Goal: Task Accomplishment & Management: Use online tool/utility

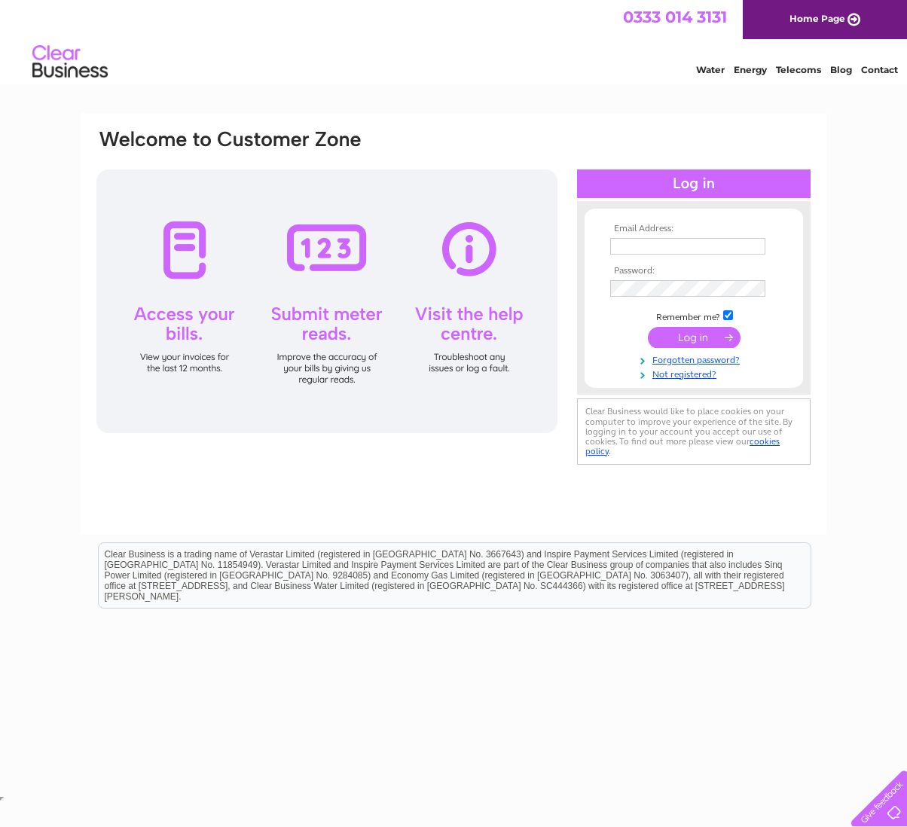
type input "info@temperance-house.co.uk"
click at [677, 341] on input "submit" at bounding box center [694, 337] width 93 height 21
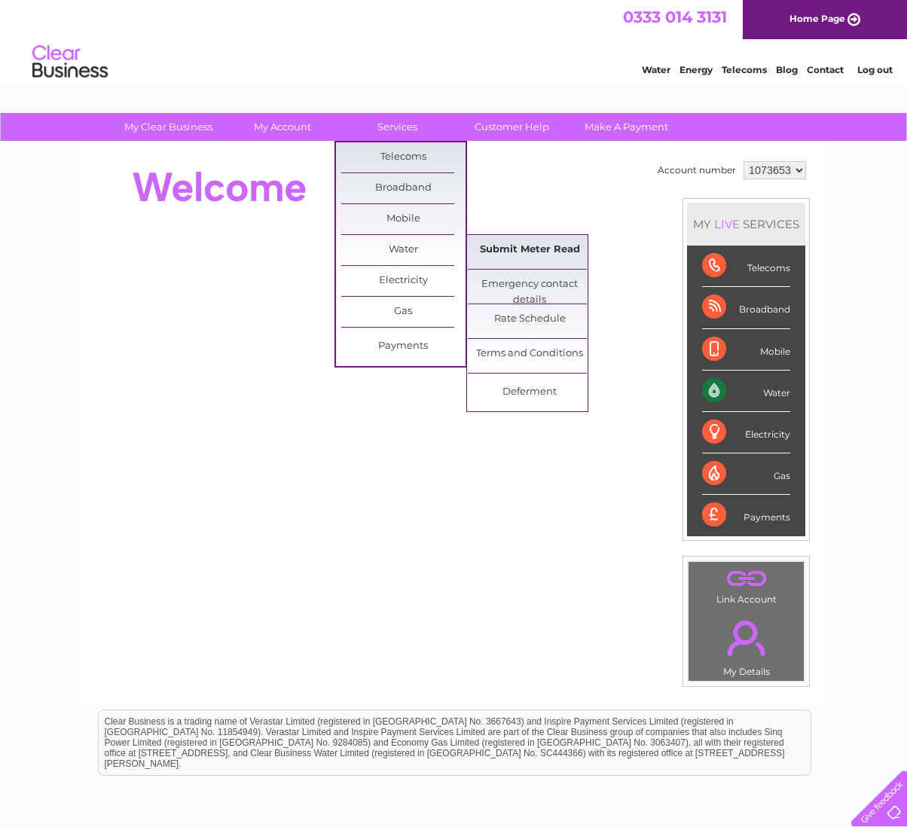
click at [516, 252] on link "Submit Meter Read" at bounding box center [530, 250] width 124 height 30
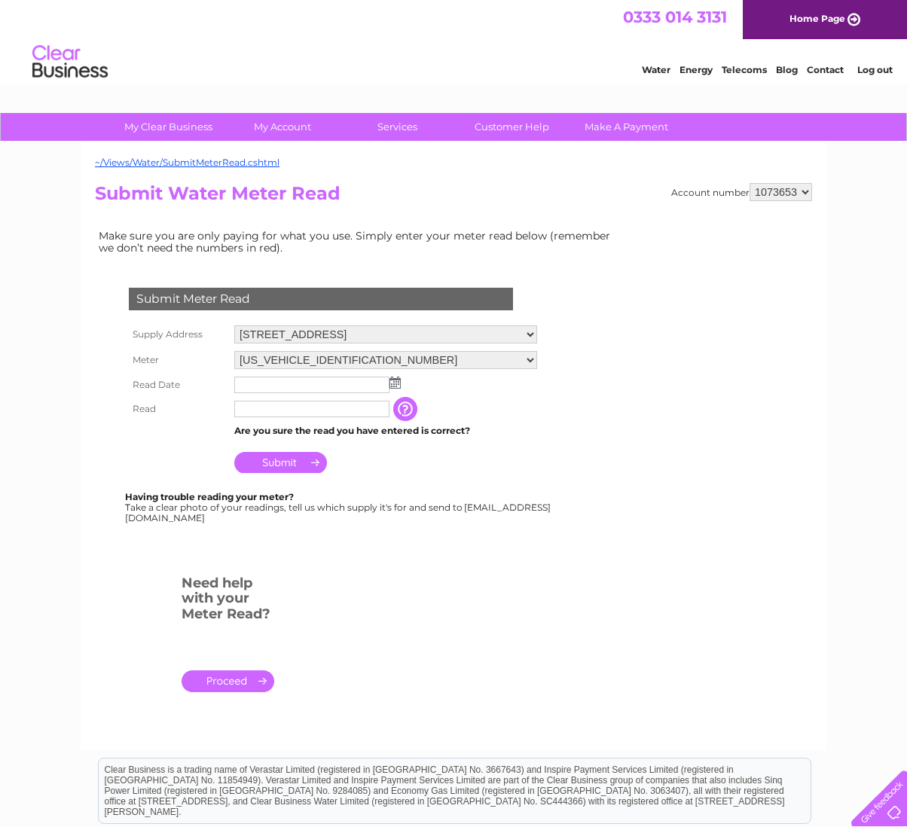
click at [537, 359] on select "[US_VEHICLE_IDENTIFICATION_NUMBER] [US_VEHICLE_IDENTIFICATION_NUMBER]" at bounding box center [385, 360] width 303 height 18
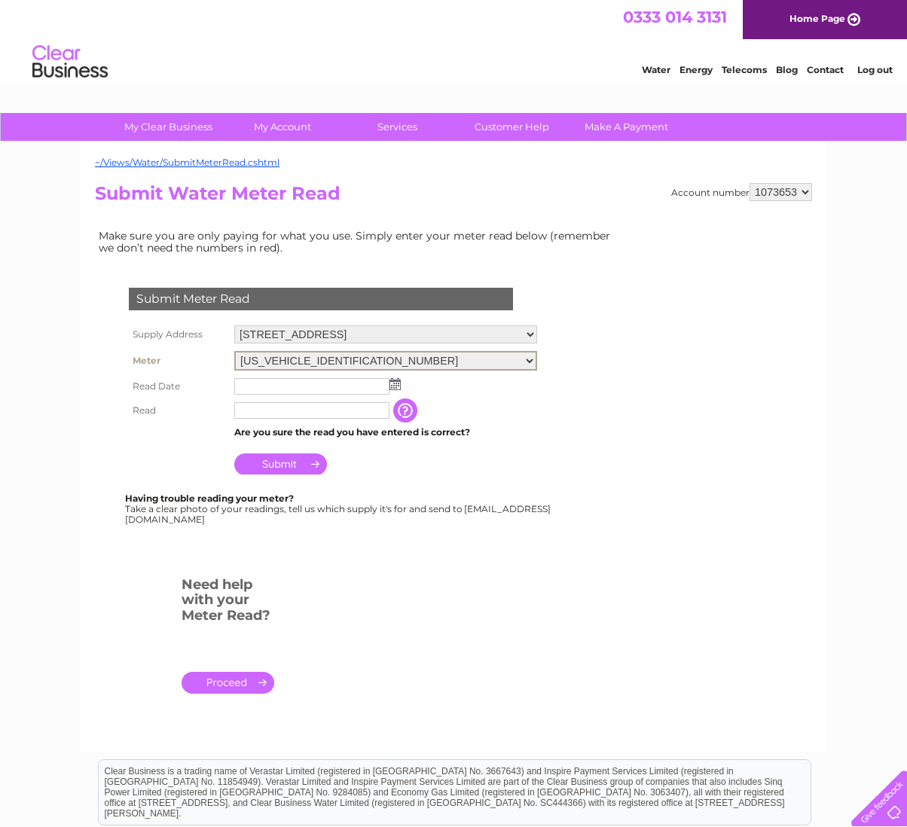
select select "290031"
click at [234, 351] on select "06ELSTER17T147039 06ELSTER17T184567" at bounding box center [385, 361] width 303 height 20
click at [362, 384] on input "text" at bounding box center [311, 386] width 155 height 17
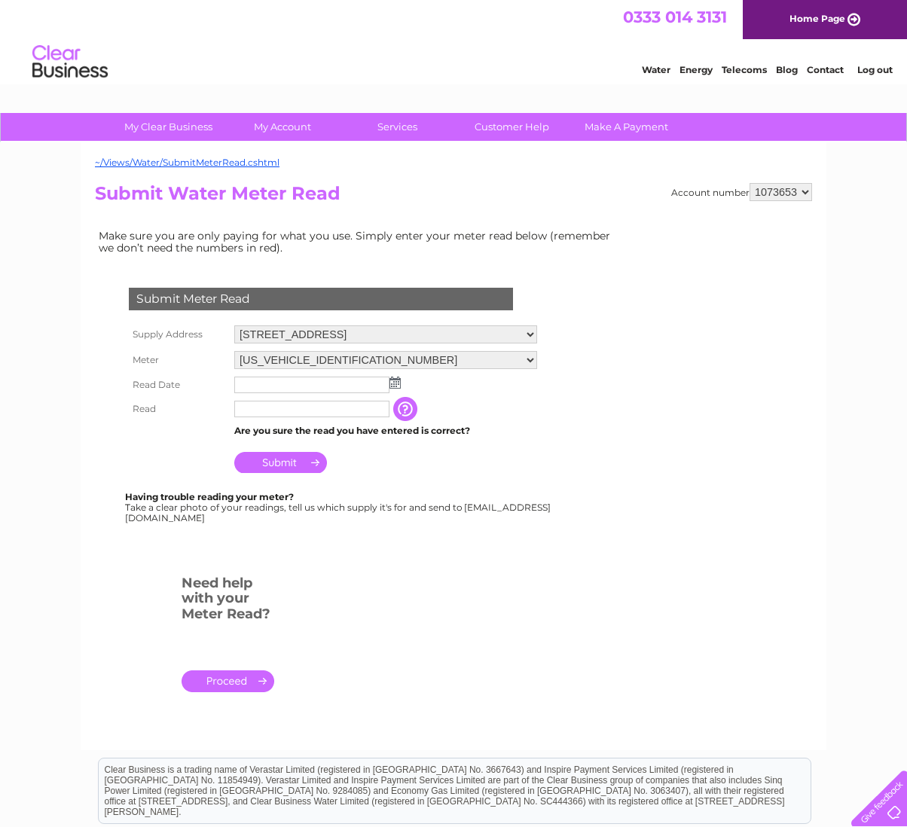
click at [394, 384] on img at bounding box center [395, 383] width 11 height 12
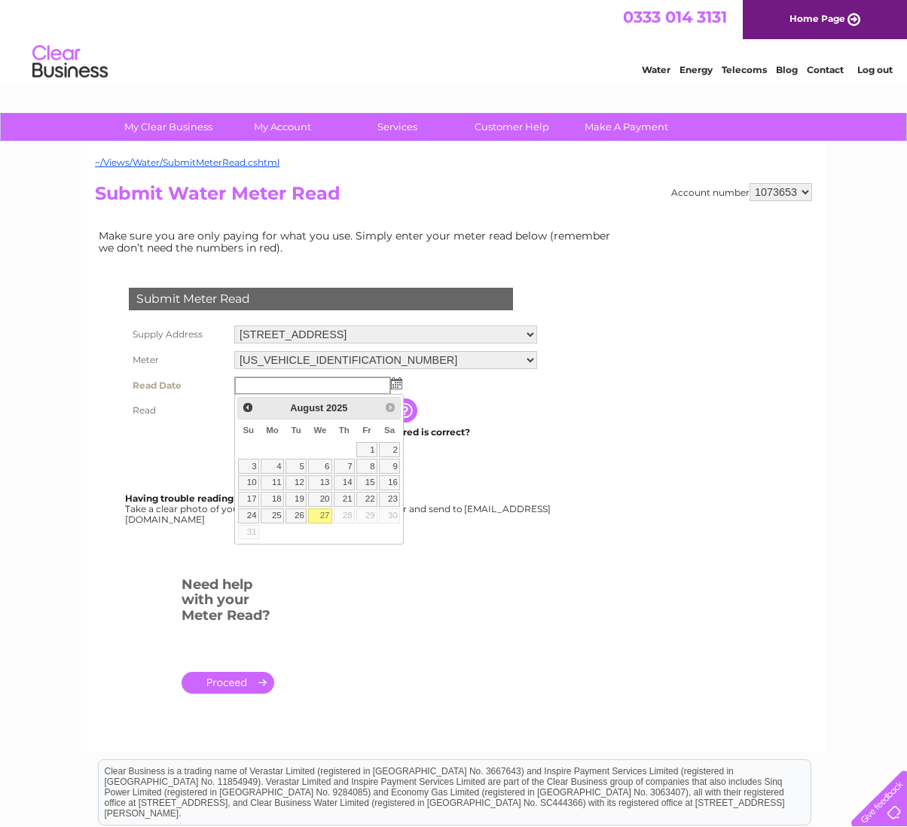
click at [326, 513] on link "27" at bounding box center [320, 516] width 24 height 15
type input "2025/08/27"
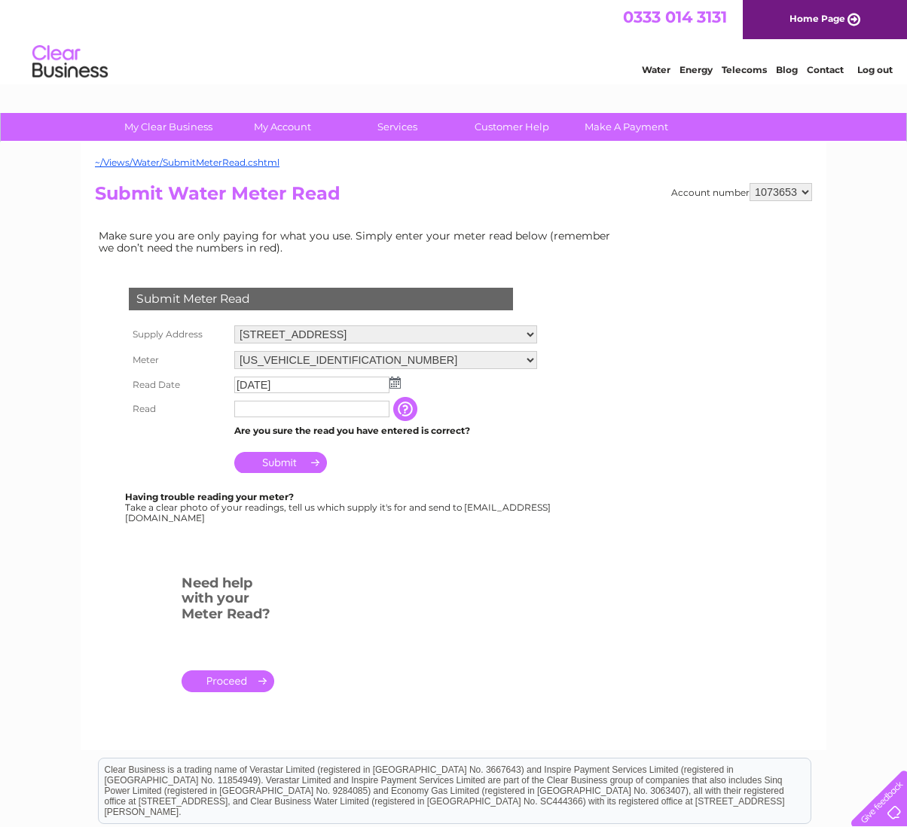
click at [320, 414] on input "text" at bounding box center [311, 409] width 155 height 17
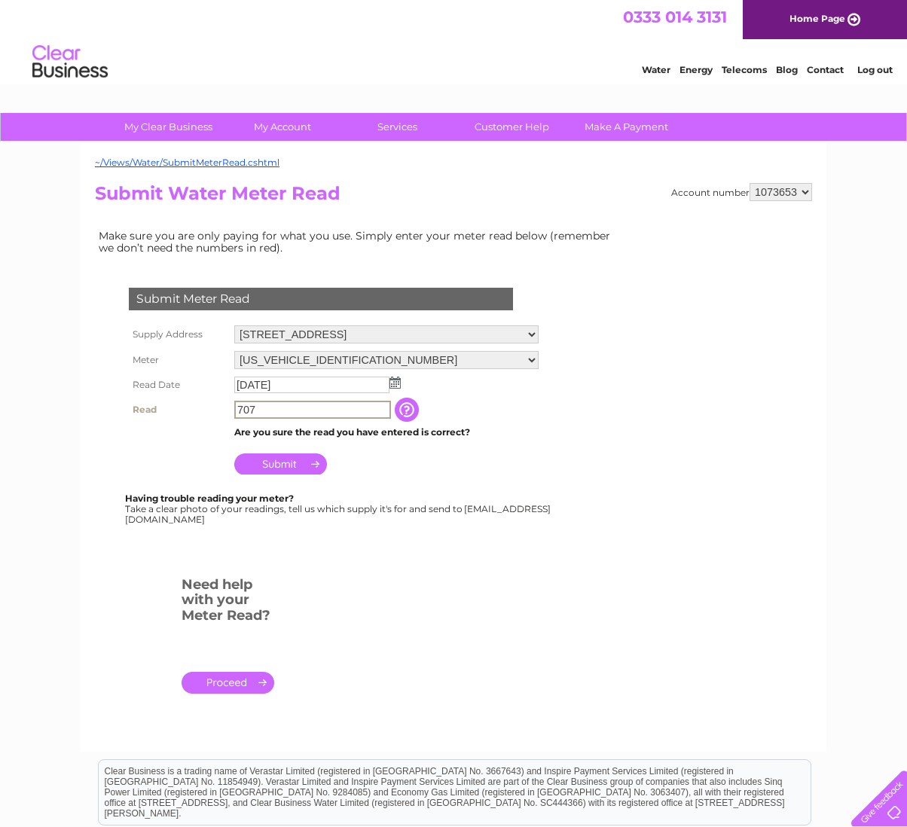
type input "707"
click at [288, 459] on input "Submit" at bounding box center [280, 464] width 93 height 21
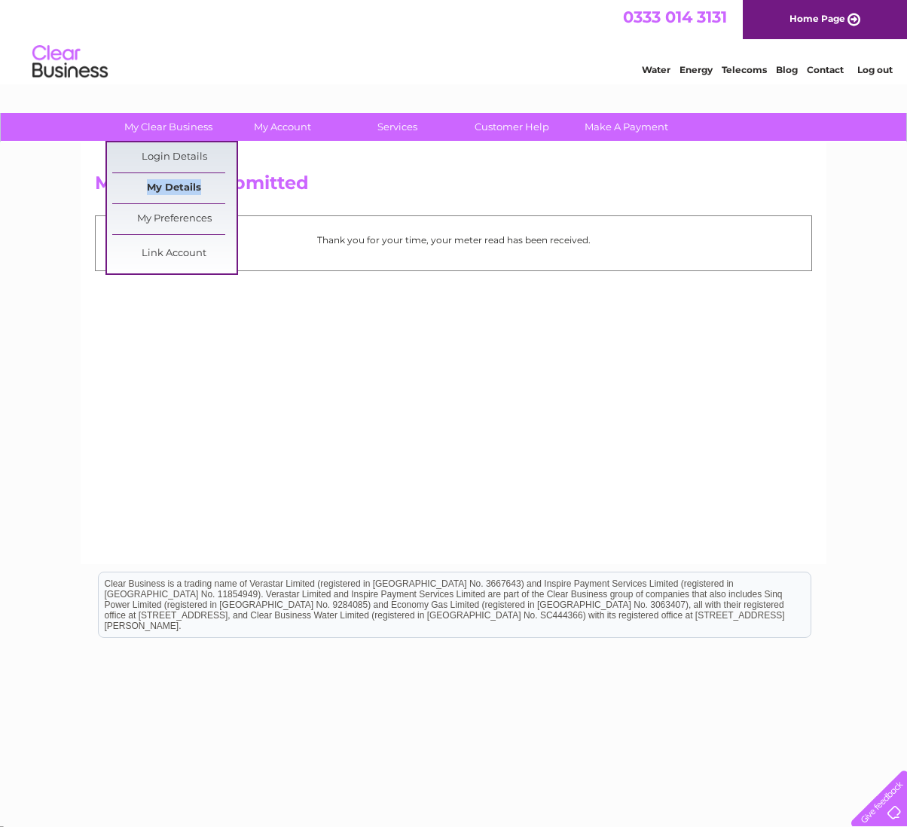
click at [167, 188] on link "My Details" at bounding box center [174, 188] width 124 height 30
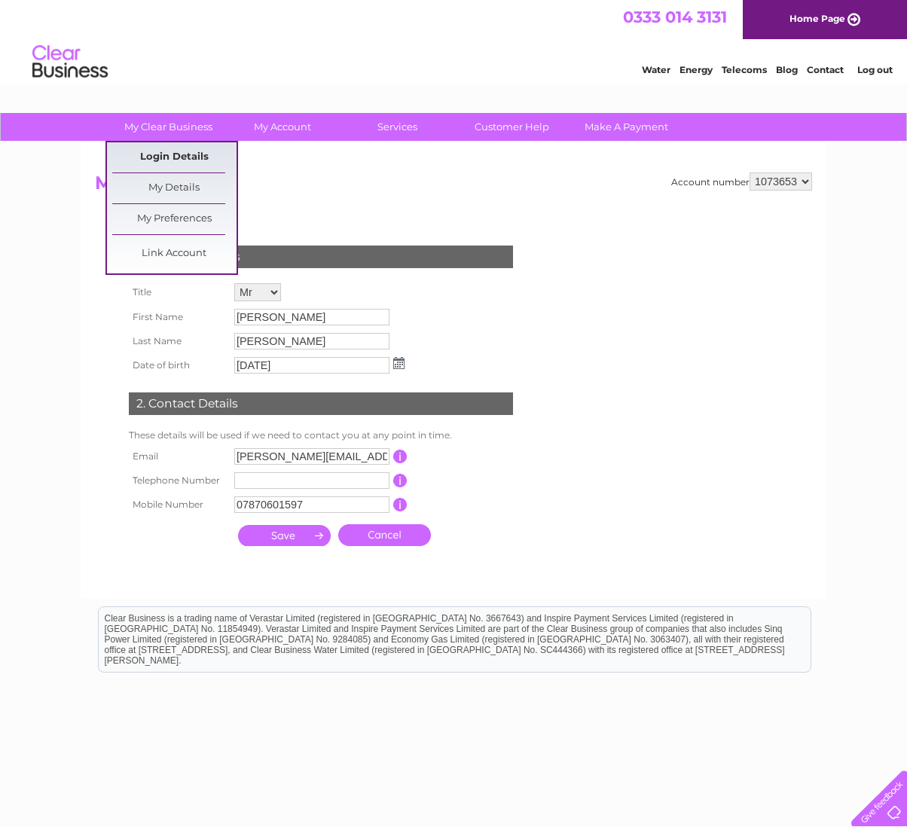
click at [173, 157] on link "Login Details" at bounding box center [174, 157] width 124 height 30
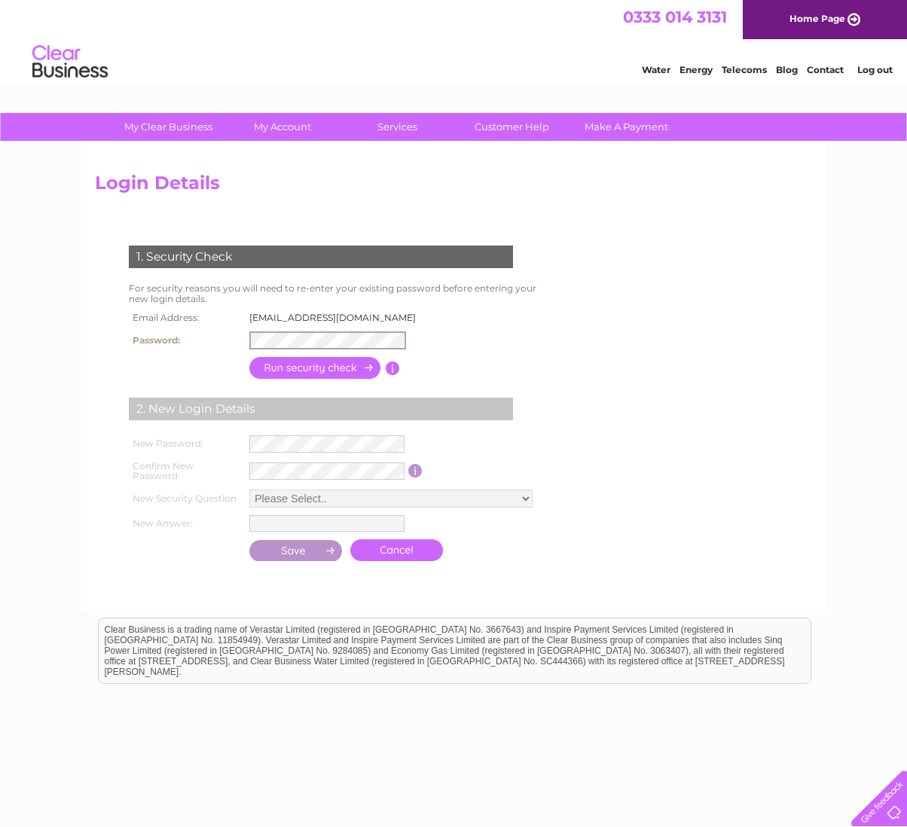
click at [307, 368] on input "button" at bounding box center [315, 368] width 133 height 22
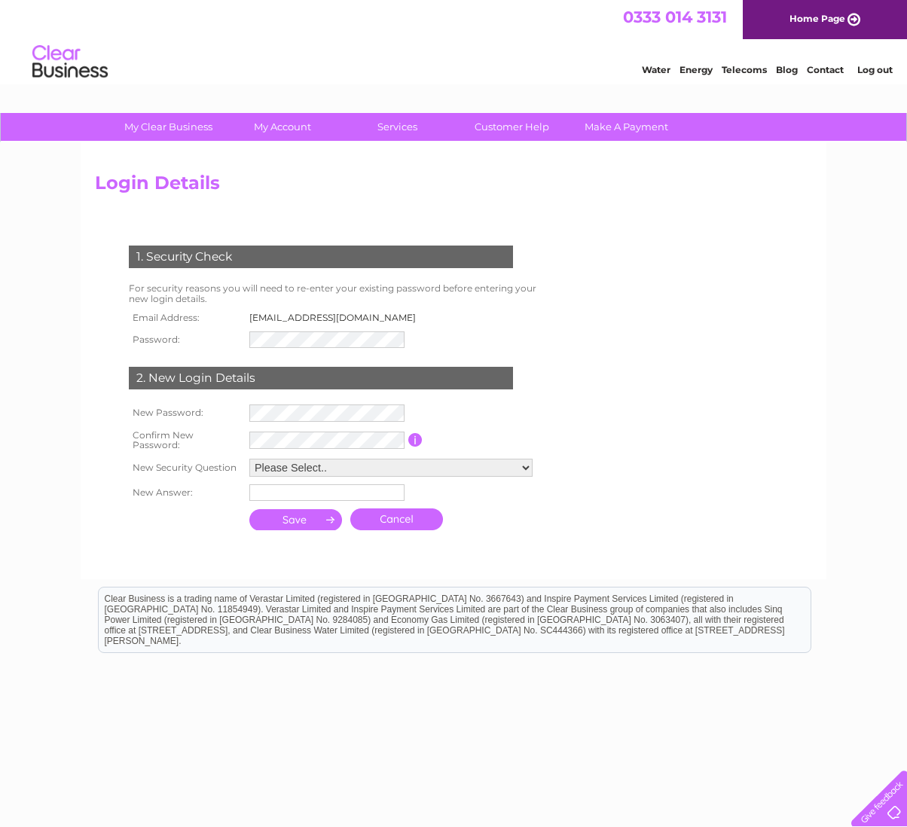
click at [403, 522] on link "Cancel" at bounding box center [396, 520] width 93 height 22
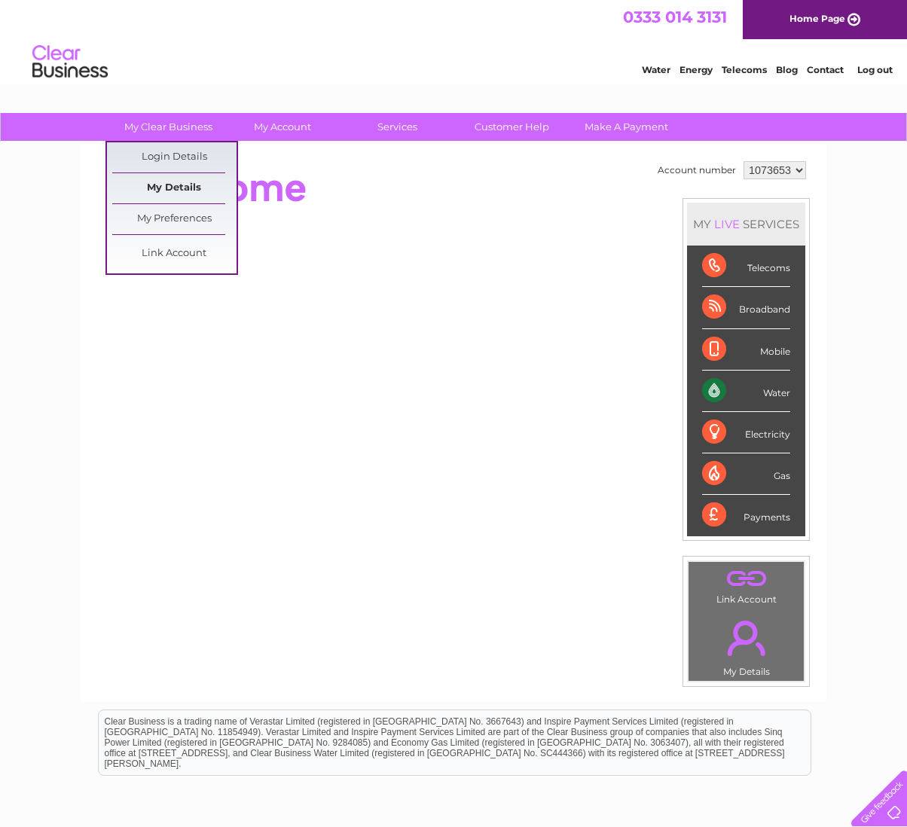
click at [178, 187] on link "My Details" at bounding box center [174, 188] width 124 height 30
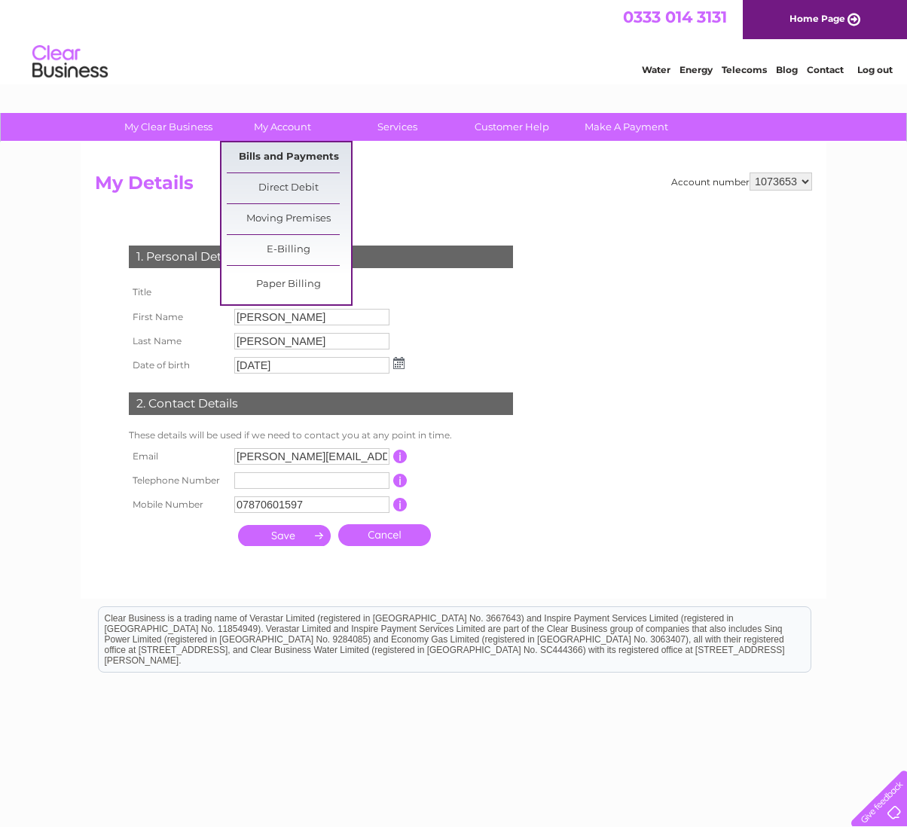
scroll to position [2, 0]
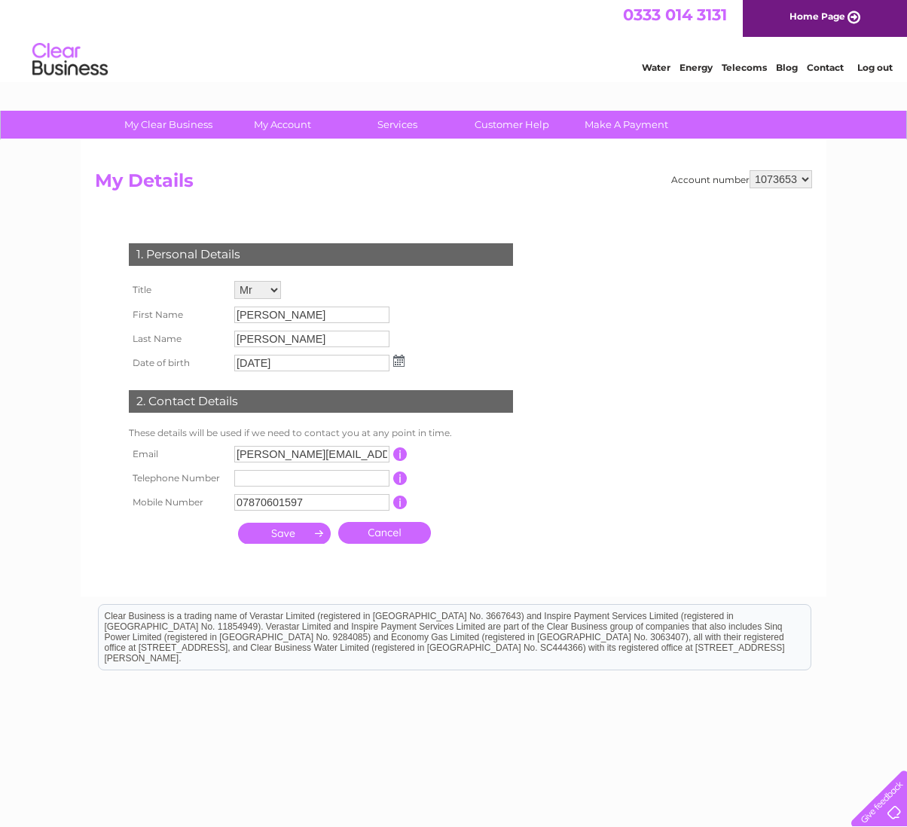
click at [869, 66] on link "Log out" at bounding box center [874, 67] width 35 height 11
